Goal: Task Accomplishment & Management: Use online tool/utility

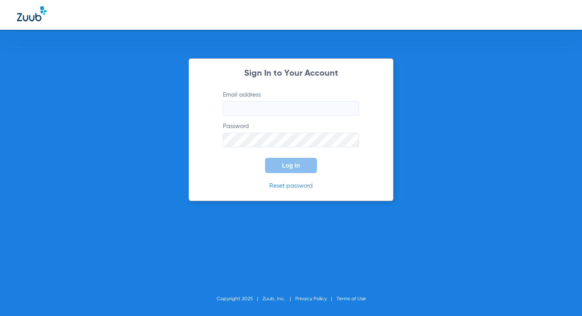
type input "management@shabanidental.com"
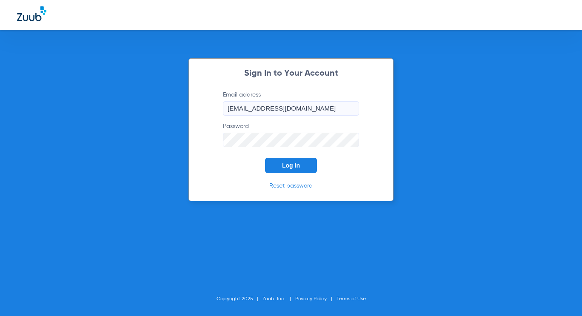
click at [284, 160] on button "Log In" at bounding box center [291, 165] width 52 height 15
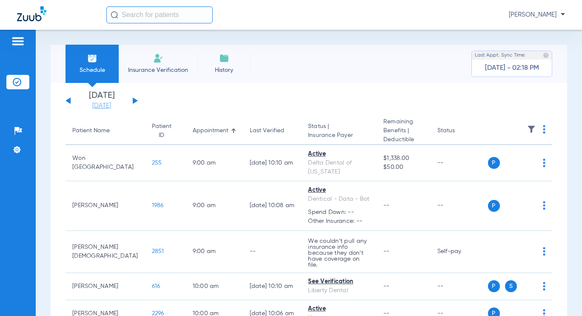
click at [100, 109] on link "[DATE]" at bounding box center [101, 106] width 51 height 9
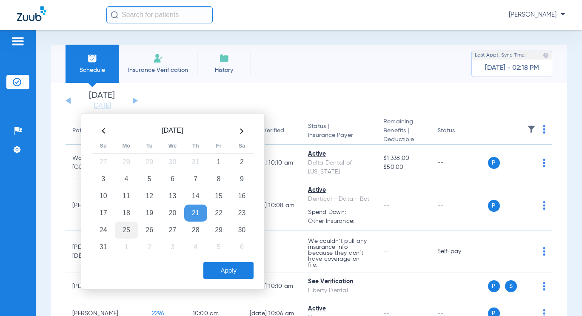
click at [123, 230] on td "25" at bounding box center [126, 230] width 23 height 17
click at [224, 266] on button "Apply" at bounding box center [228, 270] width 50 height 17
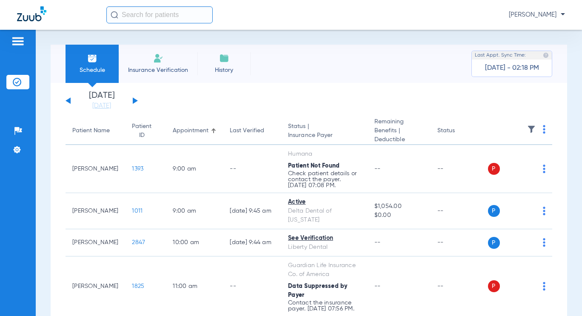
click at [541, 130] on th at bounding box center [520, 131] width 65 height 28
click at [543, 130] on img at bounding box center [544, 129] width 3 height 9
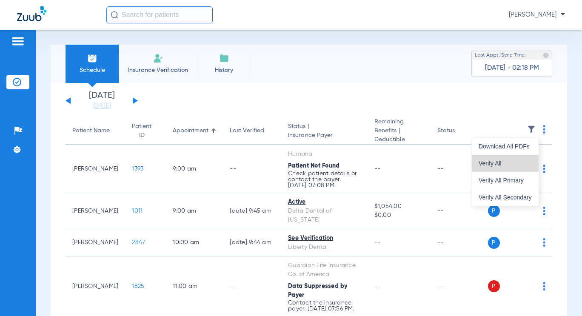
click at [523, 156] on button "Verify All" at bounding box center [505, 163] width 67 height 17
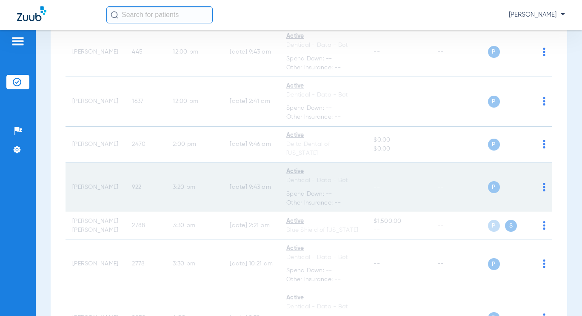
scroll to position [366, 0]
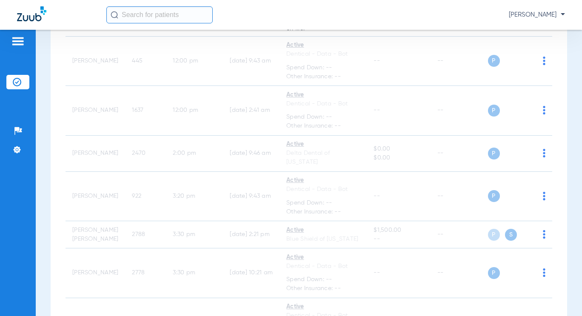
drag, startPoint x: 112, startPoint y: 285, endPoint x: 14, endPoint y: 333, distance: 110.0
click at [106, 285] on tr "Jeffrey Soriano 2778 3:30 PM 08/13/25 10:21 AM Active Dentical - Data - Bot Spe…" at bounding box center [309, 274] width 487 height 50
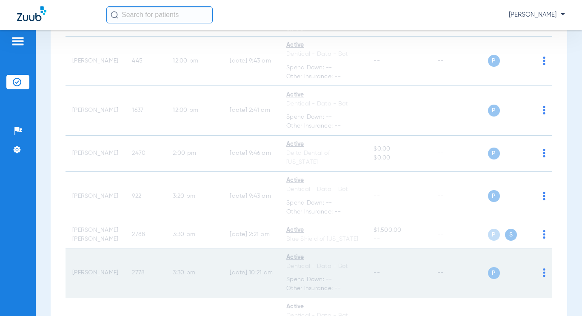
drag, startPoint x: 14, startPoint y: 333, endPoint x: 177, endPoint y: 261, distance: 178.3
click at [117, 272] on tbody "Daniel Coro 1393 9:00 AM -- Humana Patient Not Found Check patient details or c…" at bounding box center [309, 86] width 487 height 613
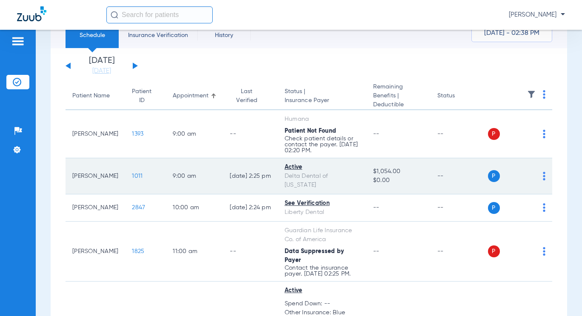
scroll to position [85, 0]
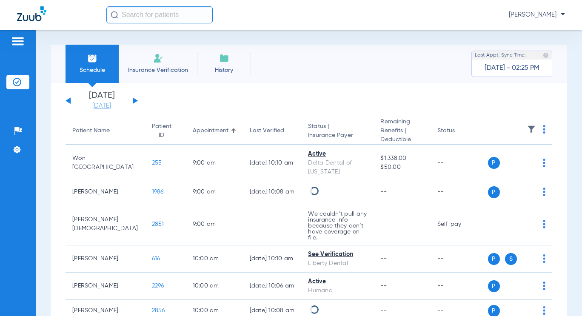
click at [97, 103] on link "[DATE]" at bounding box center [101, 106] width 51 height 9
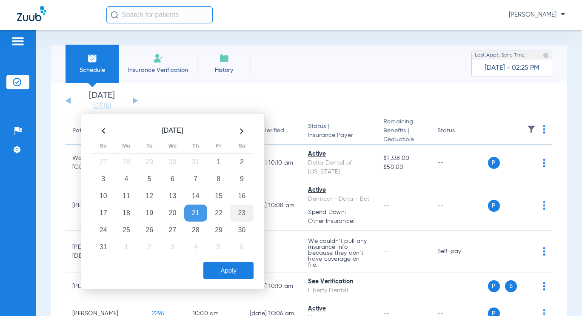
click at [245, 214] on td "23" at bounding box center [241, 213] width 23 height 17
click at [237, 208] on td "23" at bounding box center [241, 213] width 23 height 17
click at [229, 281] on div "[DATE] Su Mo Tu We Th Fr Sa 27 28 29 30 31 1 2 3 4 5 6 7 8 9 10 11 12 13 14 15 …" at bounding box center [173, 201] width 184 height 177
click at [229, 274] on button "Apply" at bounding box center [228, 270] width 50 height 17
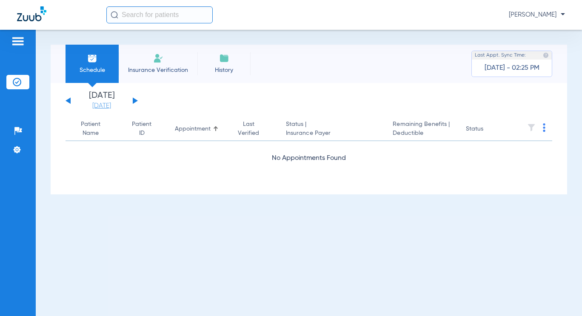
click at [93, 107] on link "[DATE]" at bounding box center [101, 106] width 51 height 9
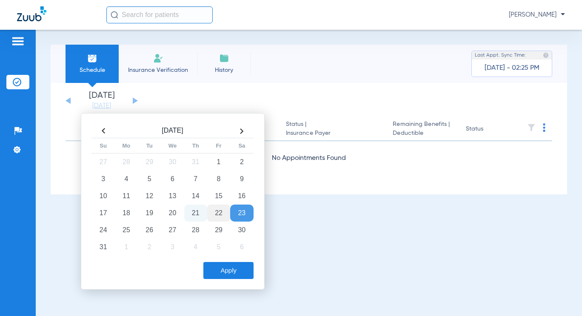
click at [219, 217] on td "22" at bounding box center [218, 213] width 23 height 17
click at [231, 274] on button "Apply" at bounding box center [228, 270] width 50 height 17
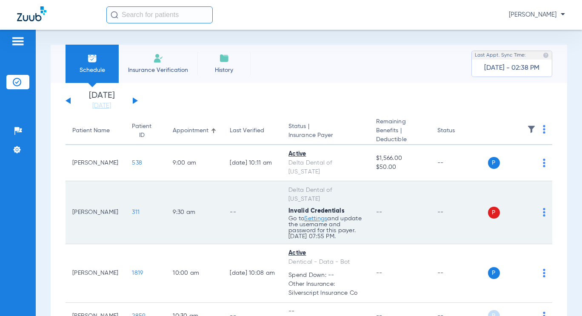
click at [540, 217] on td "P S" at bounding box center [520, 212] width 65 height 63
click at [543, 217] on img at bounding box center [544, 212] width 3 height 9
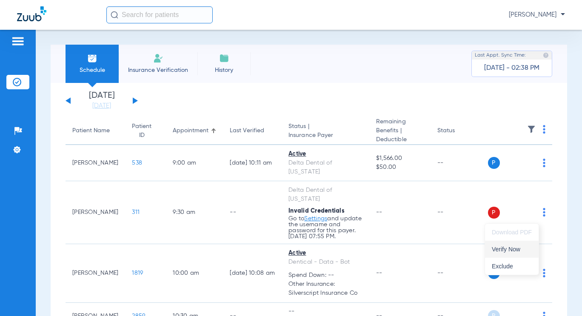
click at [507, 251] on span "Verify Now" at bounding box center [512, 249] width 40 height 6
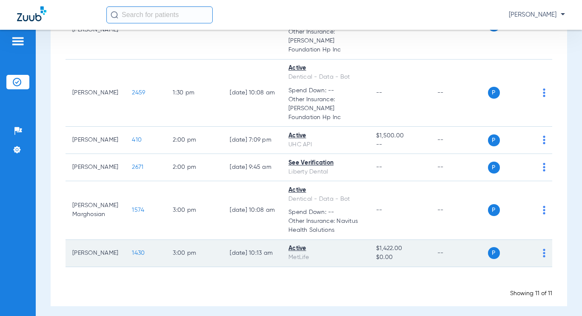
scroll to position [408, 0]
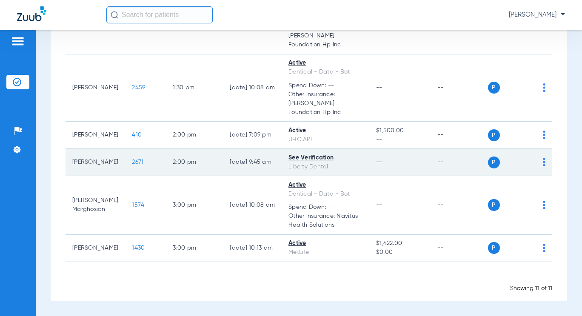
click at [536, 157] on div "P S" at bounding box center [517, 163] width 58 height 12
click at [543, 158] on img at bounding box center [544, 162] width 3 height 9
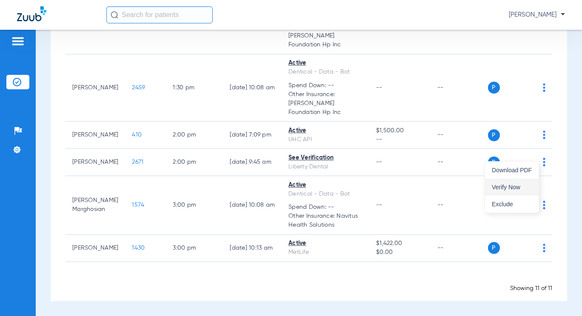
click at [532, 181] on button "Verify Now" at bounding box center [512, 187] width 54 height 17
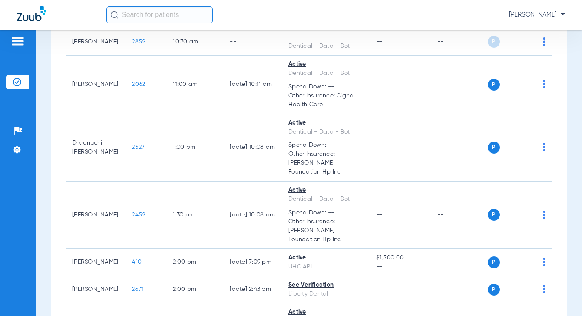
scroll to position [237, 0]
